Goal: Check status: Check status

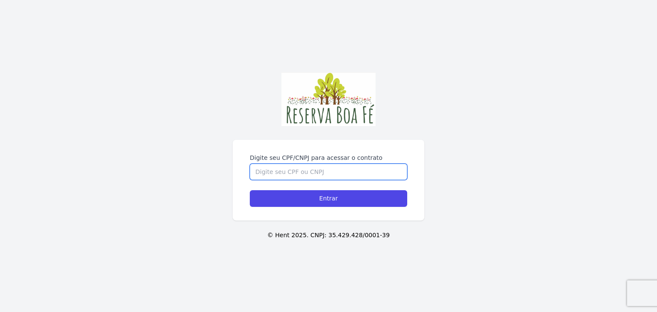
click at [361, 174] on input "Digite seu CPF/CNPJ para acessar o contrato" at bounding box center [328, 172] width 157 height 16
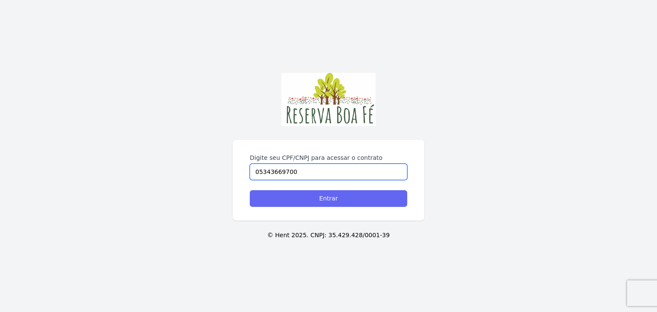
type input "05343669700"
click at [360, 197] on input "Entrar" at bounding box center [328, 198] width 157 height 17
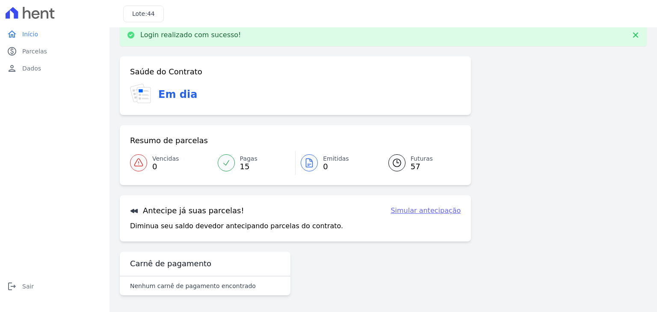
scroll to position [14, 0]
click at [394, 161] on icon at bounding box center [397, 163] width 10 height 10
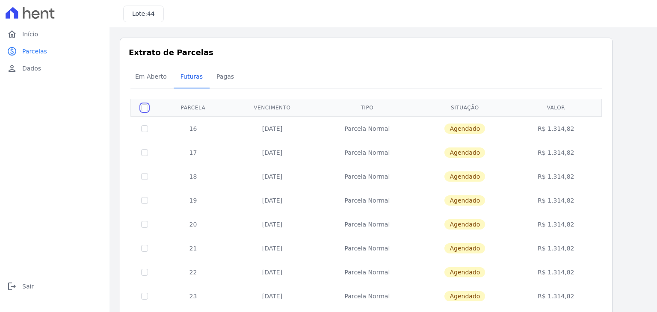
click at [144, 109] on input "checkbox" at bounding box center [144, 107] width 7 height 7
checkbox input "true"
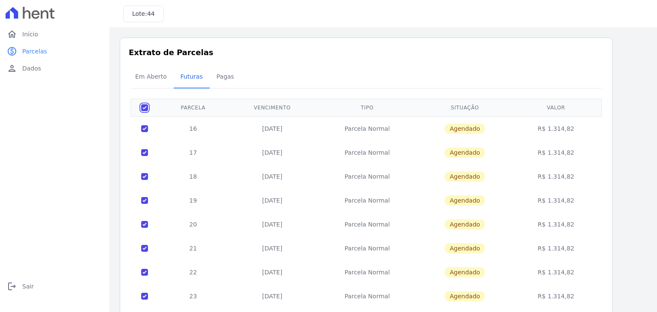
checkbox input "true"
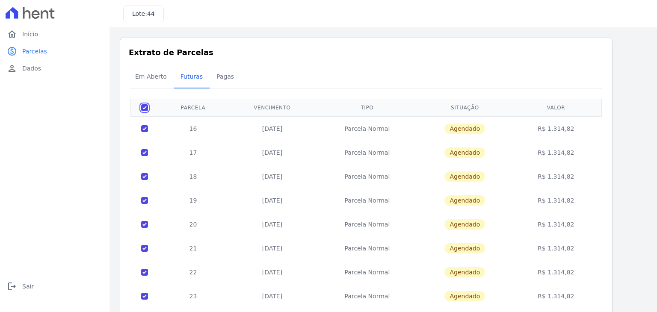
checkbox input "true"
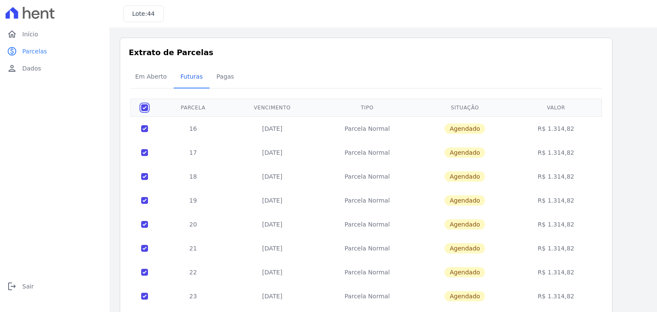
checkbox input "true"
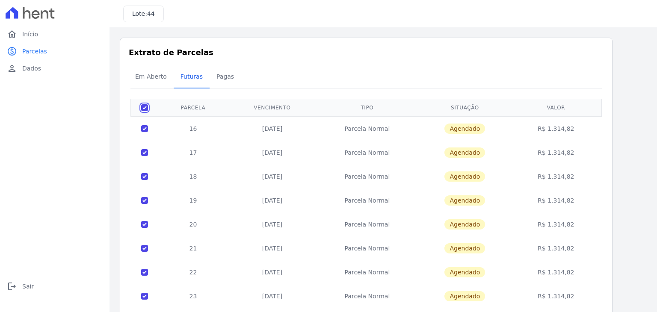
checkbox input "true"
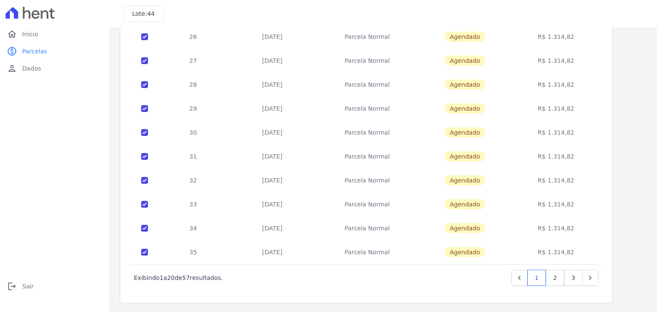
scroll to position [332, 0]
click at [557, 274] on link "2" at bounding box center [554, 277] width 18 height 16
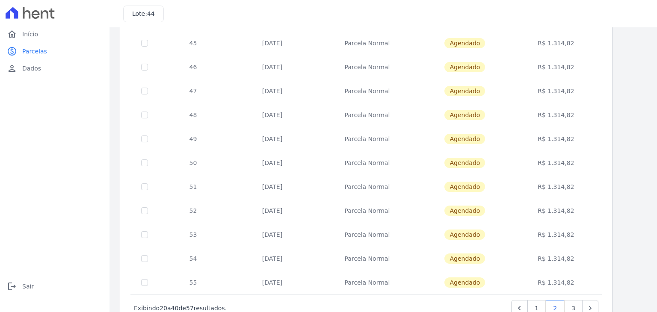
scroll to position [332, 0]
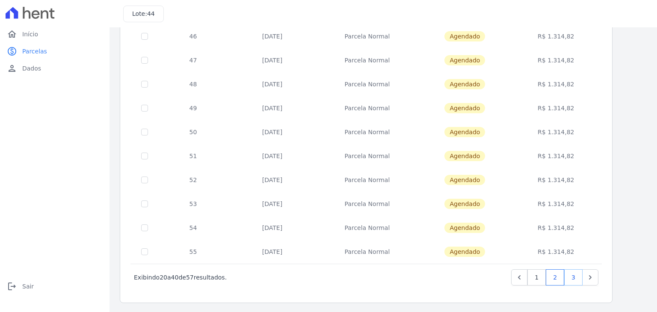
click at [574, 277] on link "3" at bounding box center [573, 277] width 18 height 16
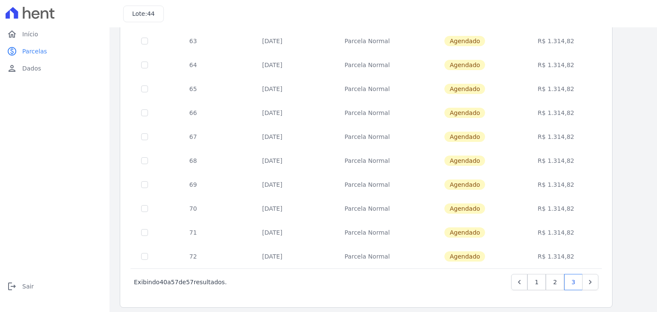
scroll to position [260, 0]
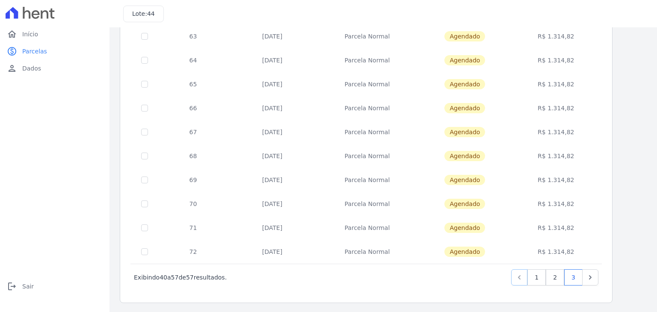
click at [517, 278] on link "Previous" at bounding box center [519, 277] width 16 height 16
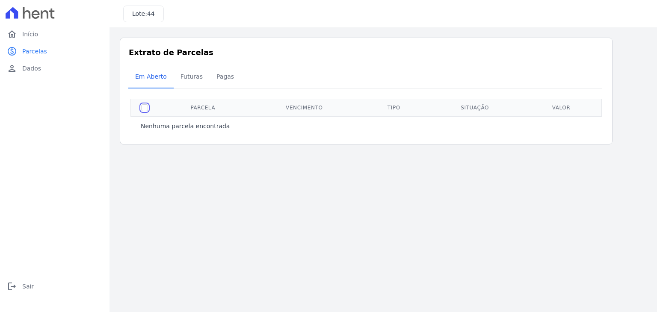
click at [144, 108] on input "checkbox" at bounding box center [144, 107] width 7 height 7
checkbox input "false"
click at [187, 79] on span "Futuras" at bounding box center [191, 76] width 32 height 17
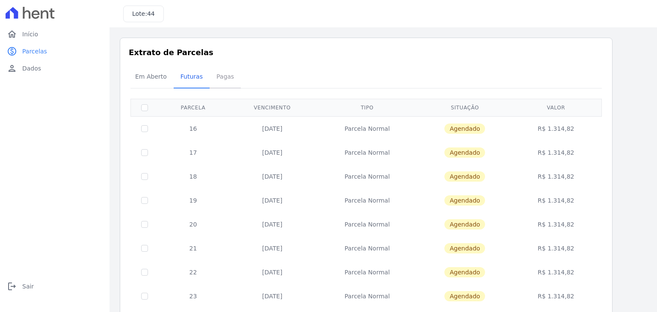
click at [219, 79] on span "Pagas" at bounding box center [225, 76] width 28 height 17
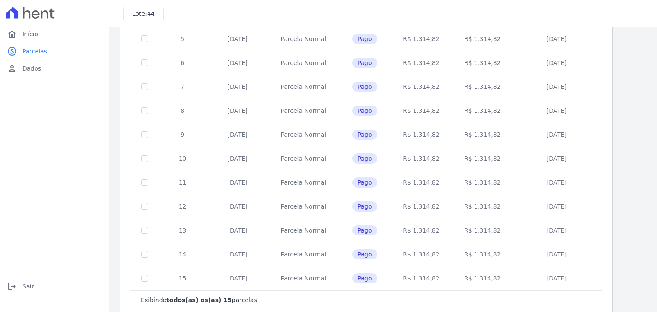
scroll to position [201, 0]
